Goal: Navigation & Orientation: Find specific page/section

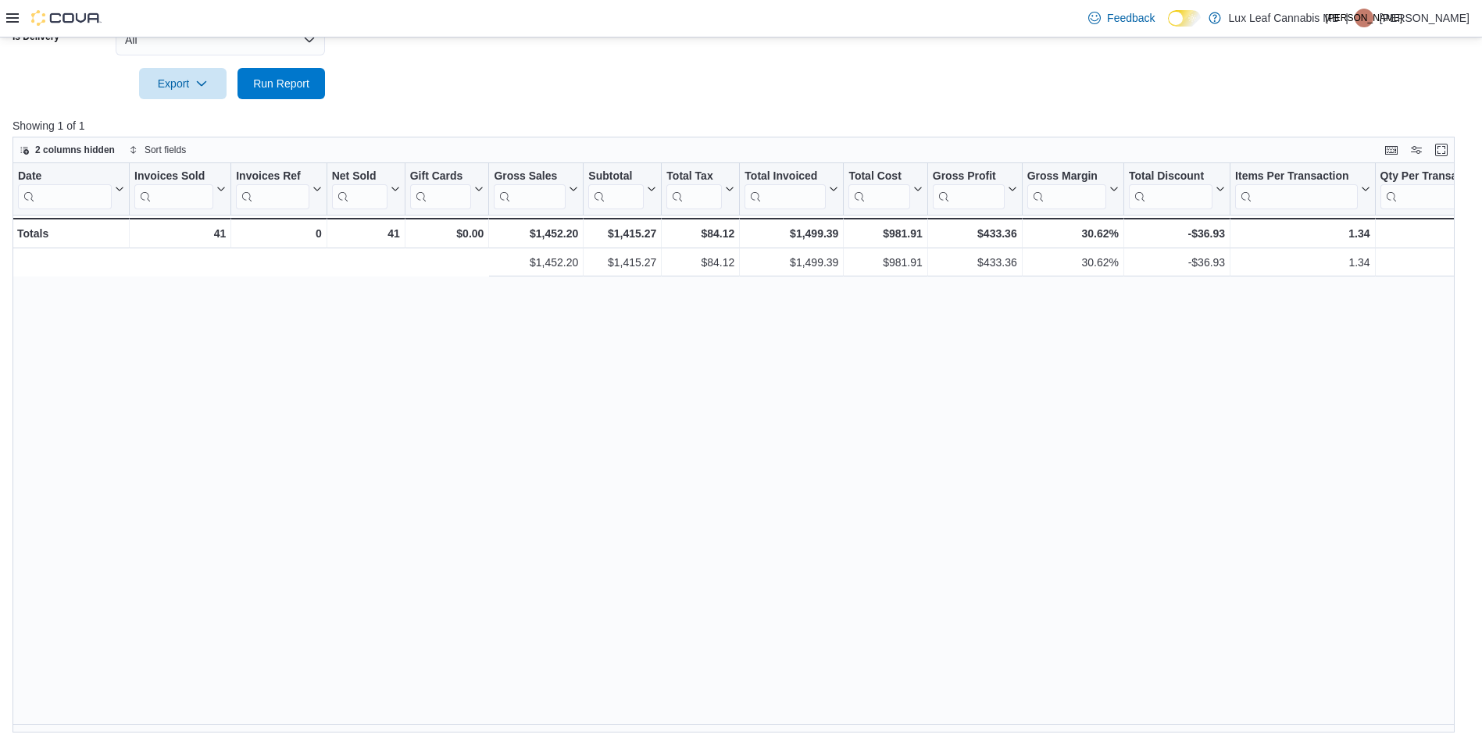
scroll to position [0, 649]
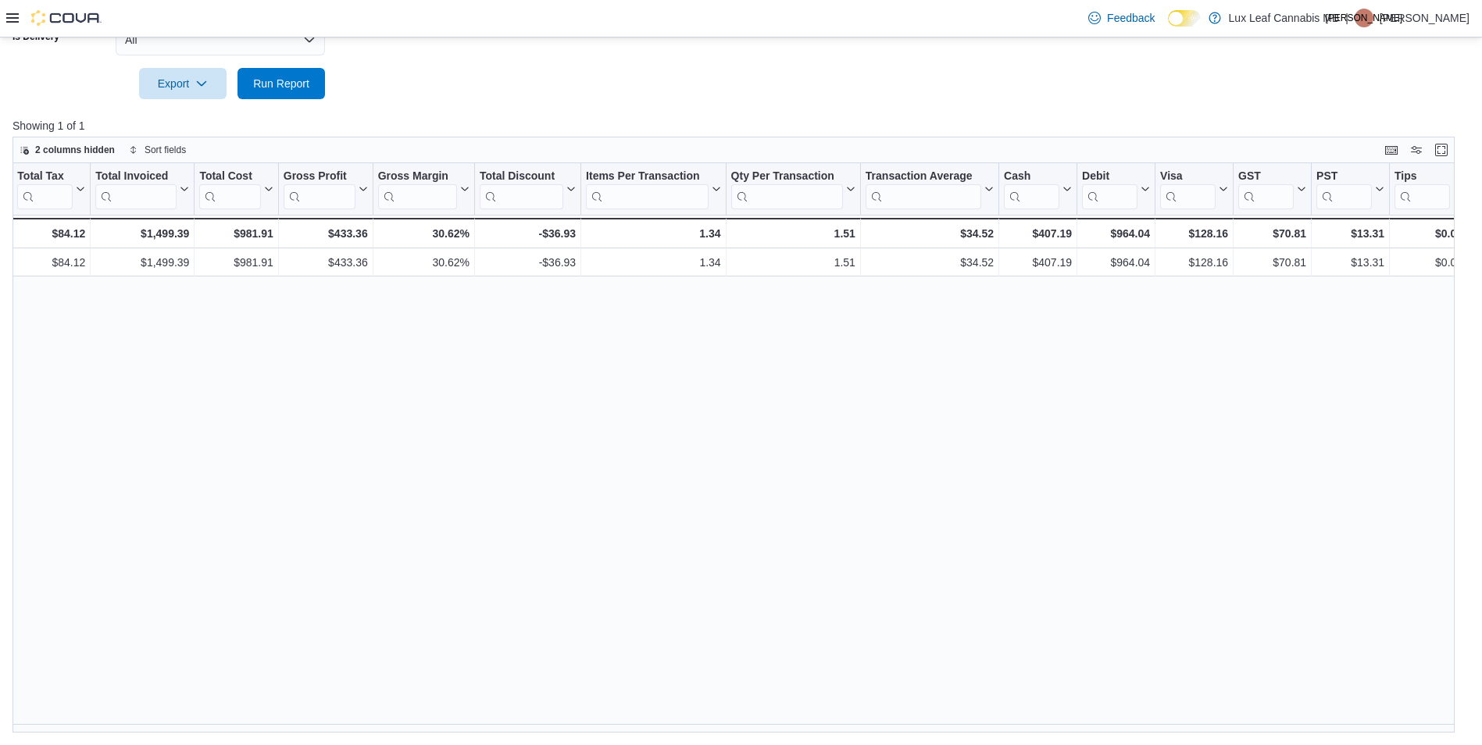
click at [12, 19] on icon at bounding box center [12, 17] width 12 height 9
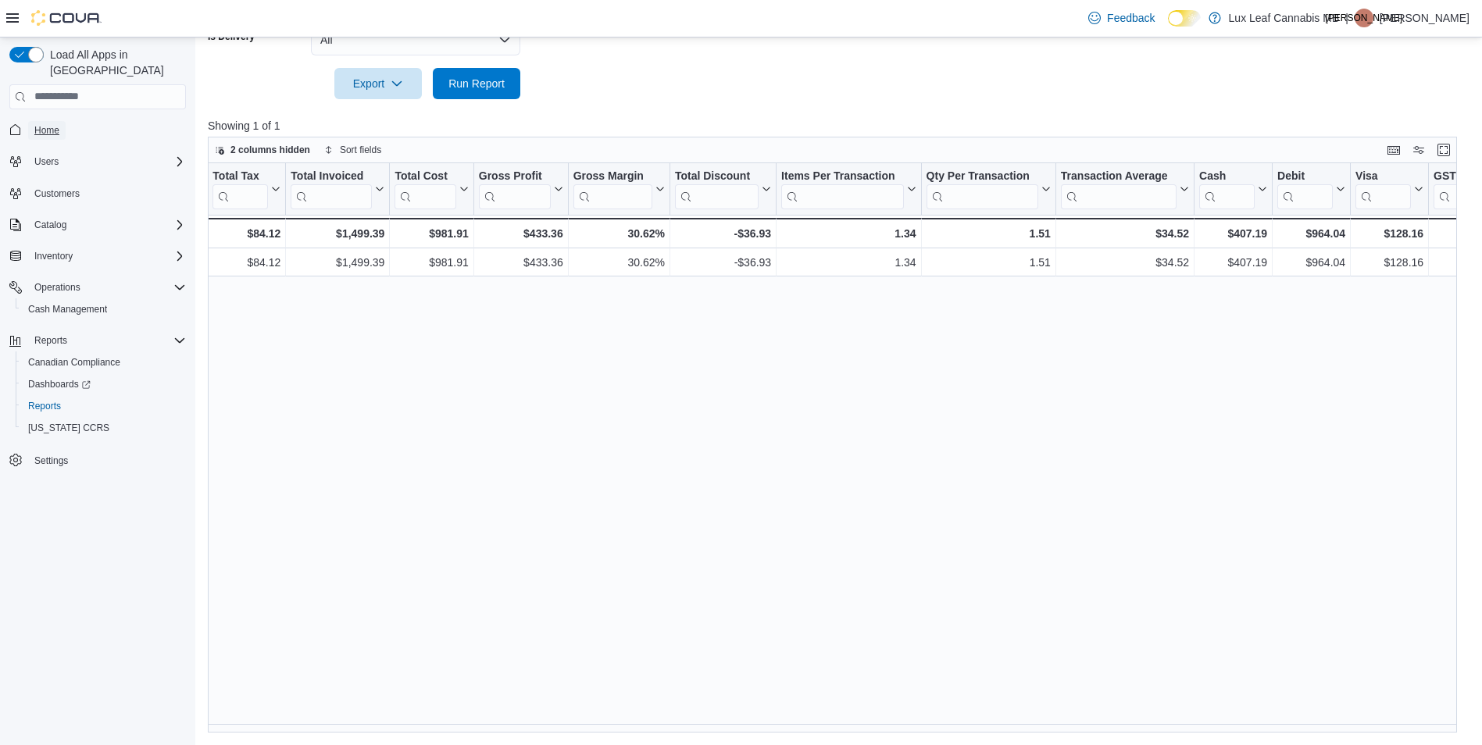
click at [45, 121] on span "Home" at bounding box center [46, 130] width 25 height 19
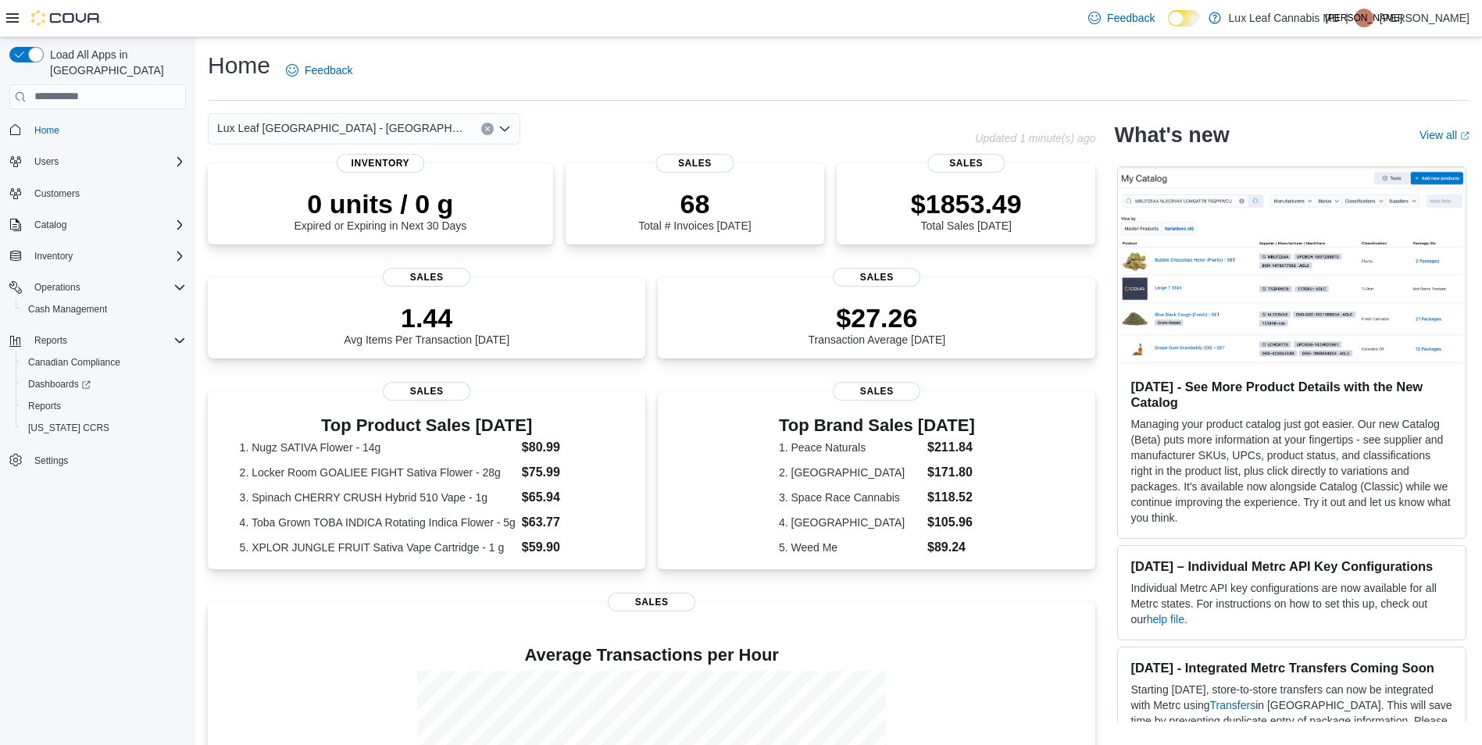
click at [411, 120] on div "Lux Leaf [GEOGRAPHIC_DATA] - [GEOGRAPHIC_DATA]" at bounding box center [364, 128] width 312 height 31
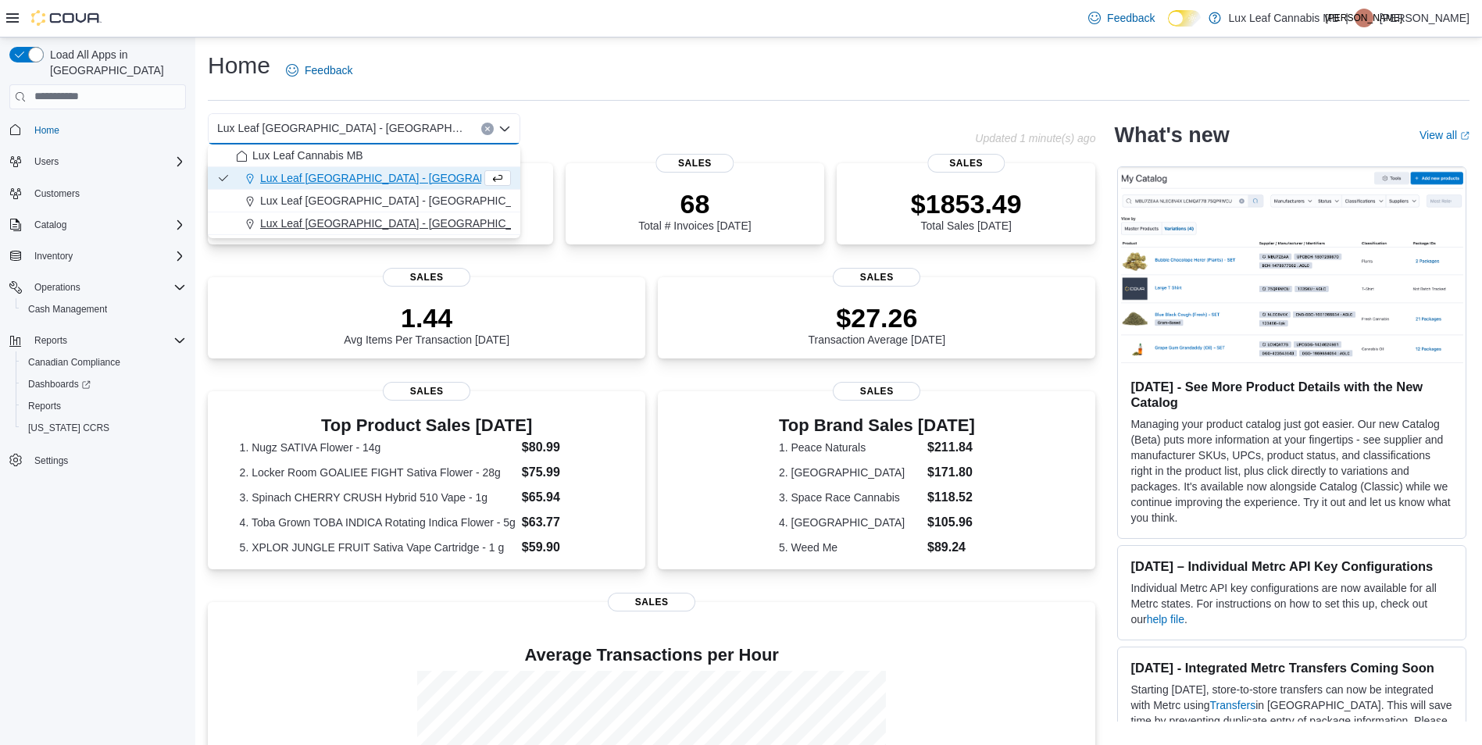
click at [418, 222] on div "Lux Leaf Winnipeg - St. James" at bounding box center [373, 224] width 275 height 16
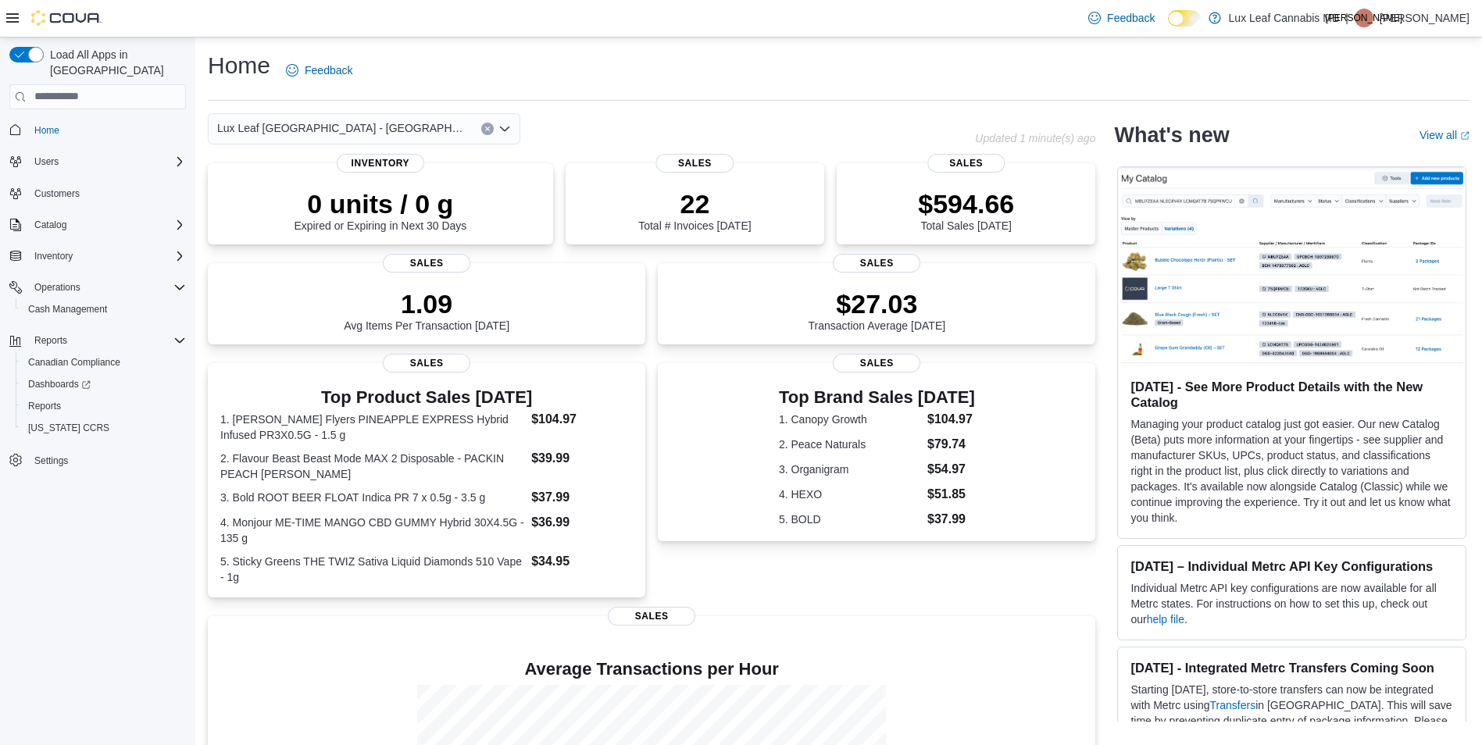
click at [395, 129] on div "Lux Leaf Winnipeg - St. James" at bounding box center [364, 128] width 312 height 31
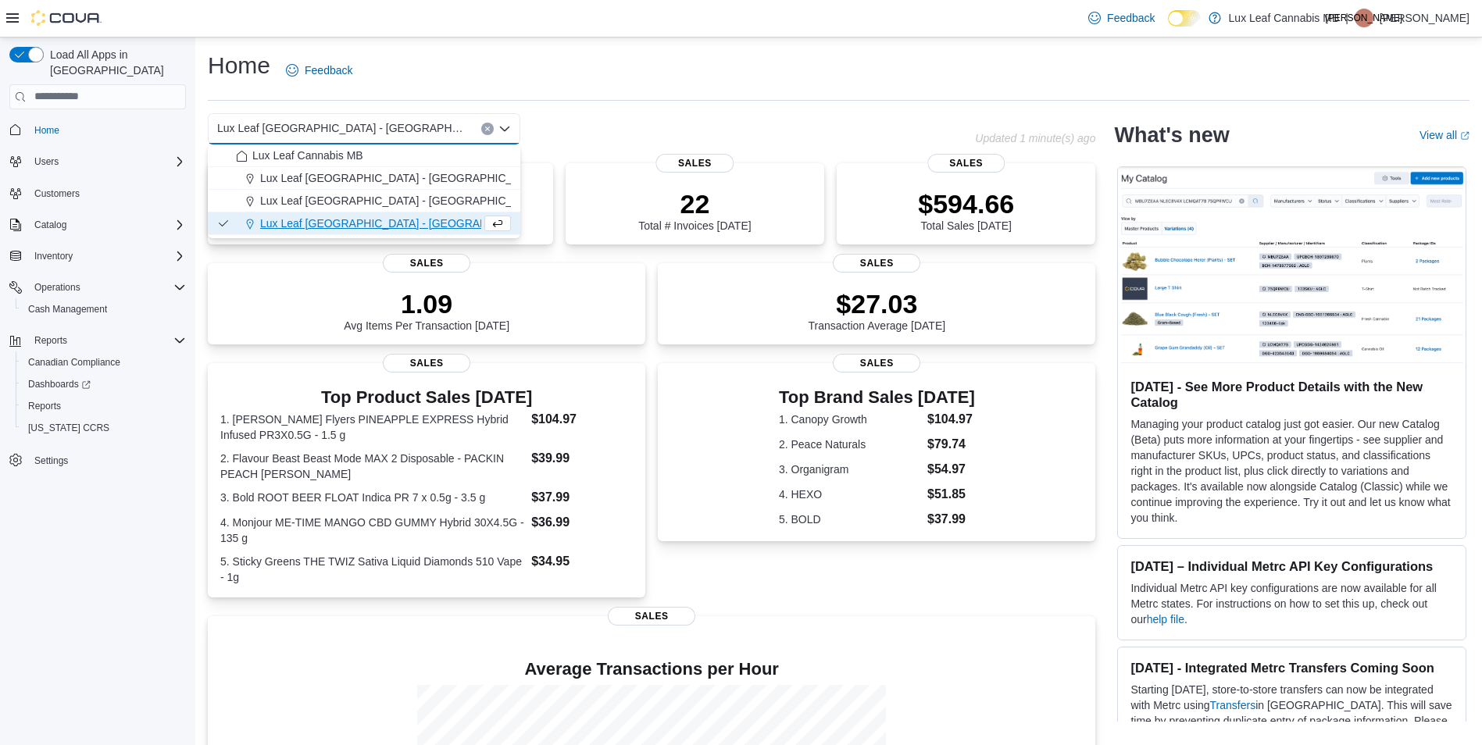
click at [402, 170] on button "Lux Leaf [GEOGRAPHIC_DATA] - [GEOGRAPHIC_DATA]" at bounding box center [364, 178] width 312 height 23
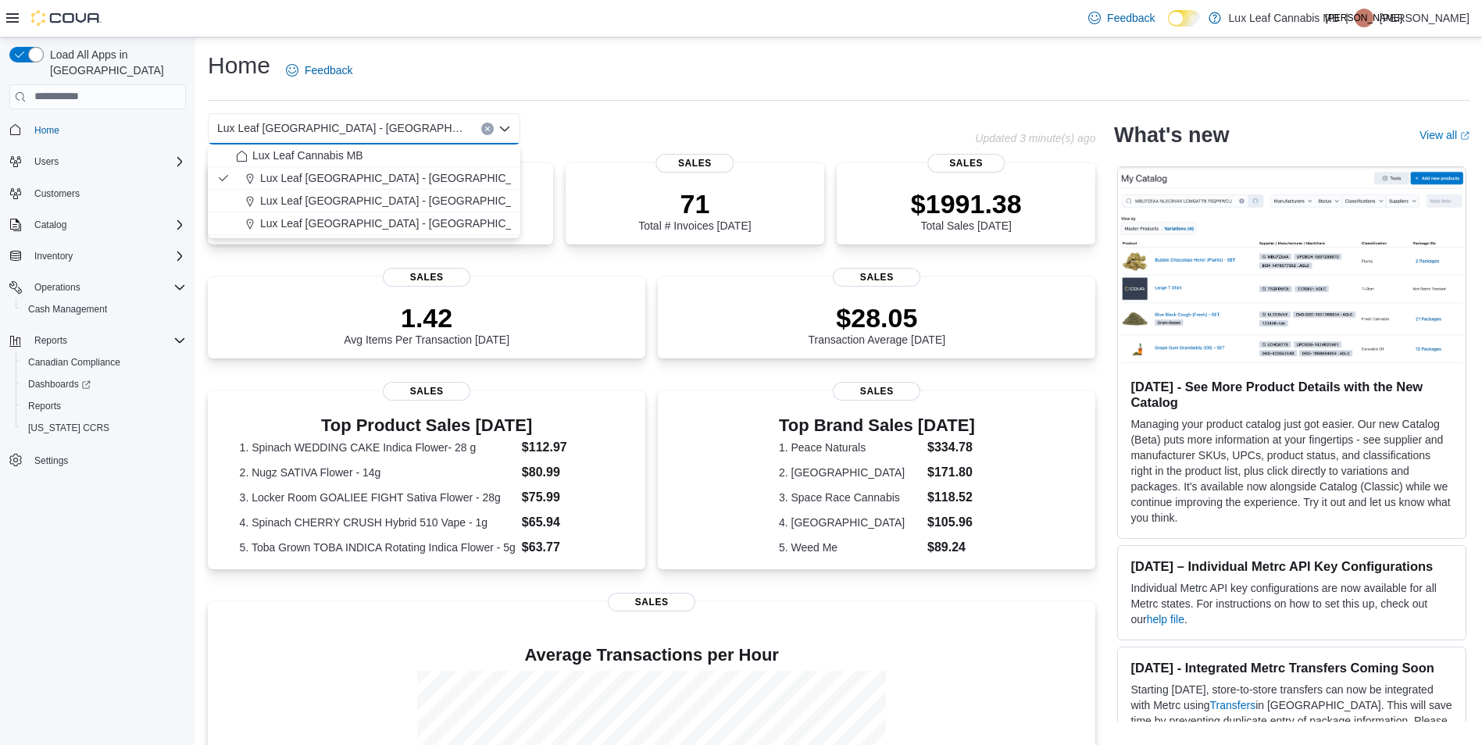
click at [480, 78] on div "Home Feedback" at bounding box center [839, 70] width 1262 height 41
